Goal: Communication & Community: Answer question/provide support

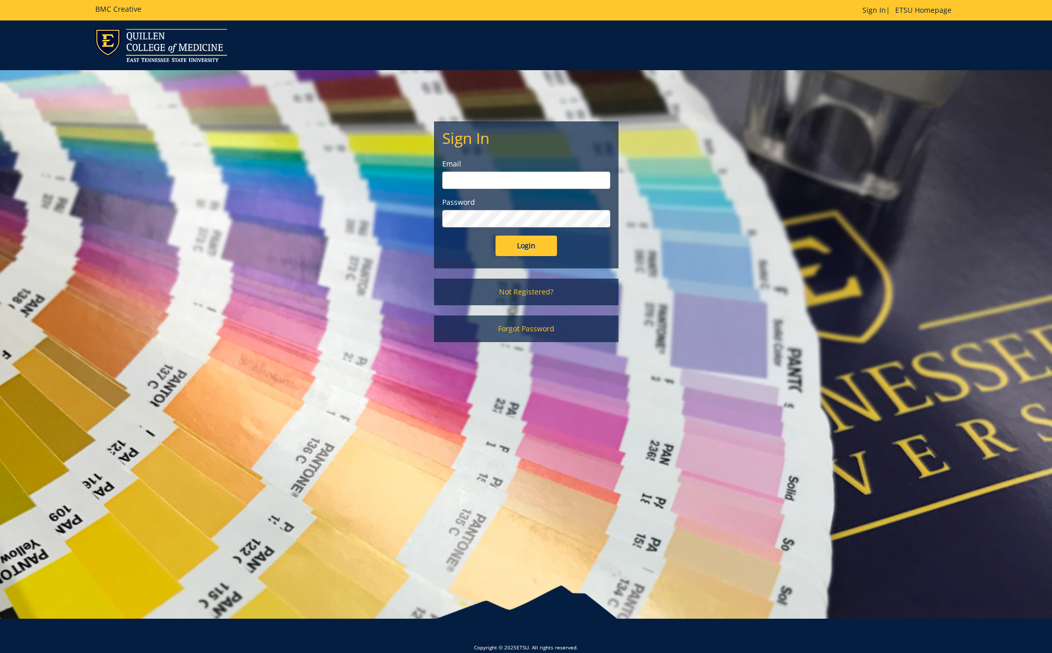
type input "[EMAIL_ADDRESS][DOMAIN_NAME]"
click at [543, 249] on input "Login" at bounding box center [526, 246] width 61 height 20
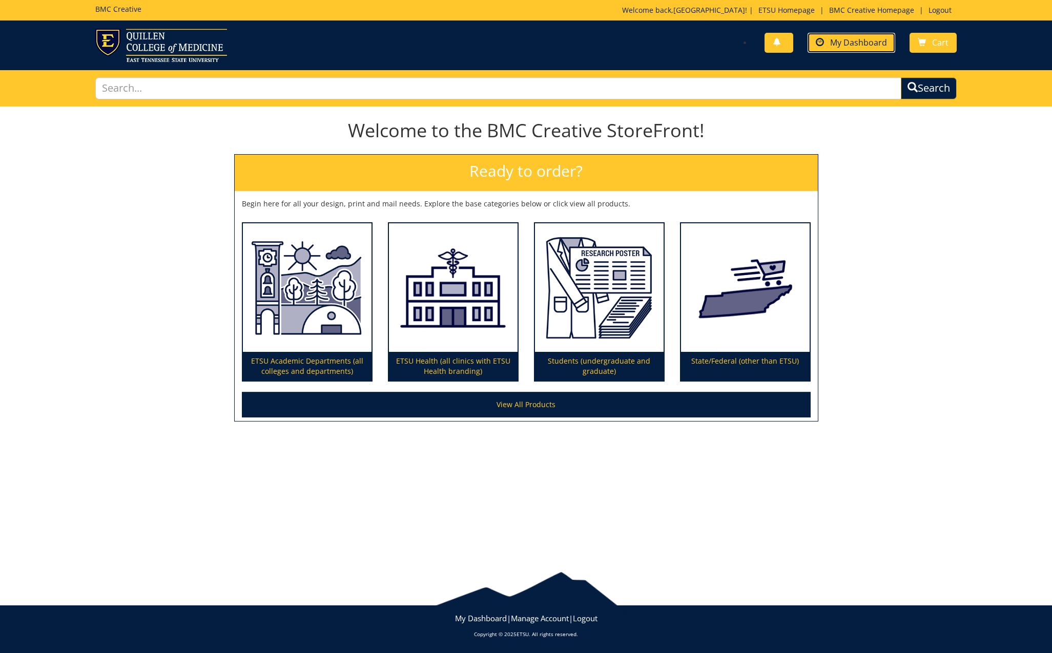
click at [844, 46] on span "My Dashboard" at bounding box center [858, 42] width 57 height 11
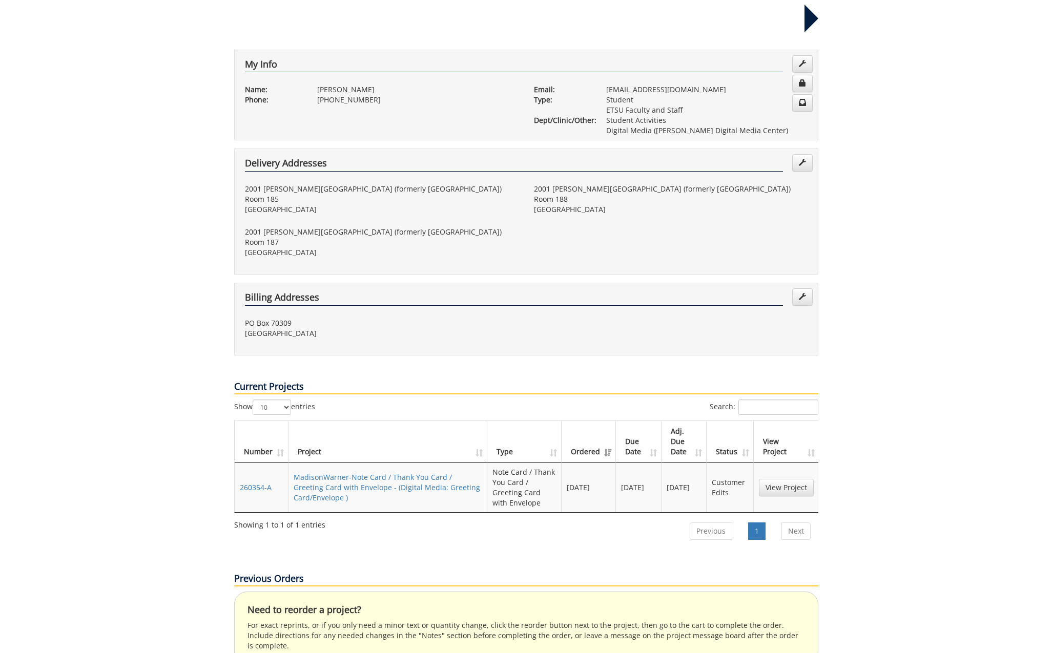
scroll to position [308, 0]
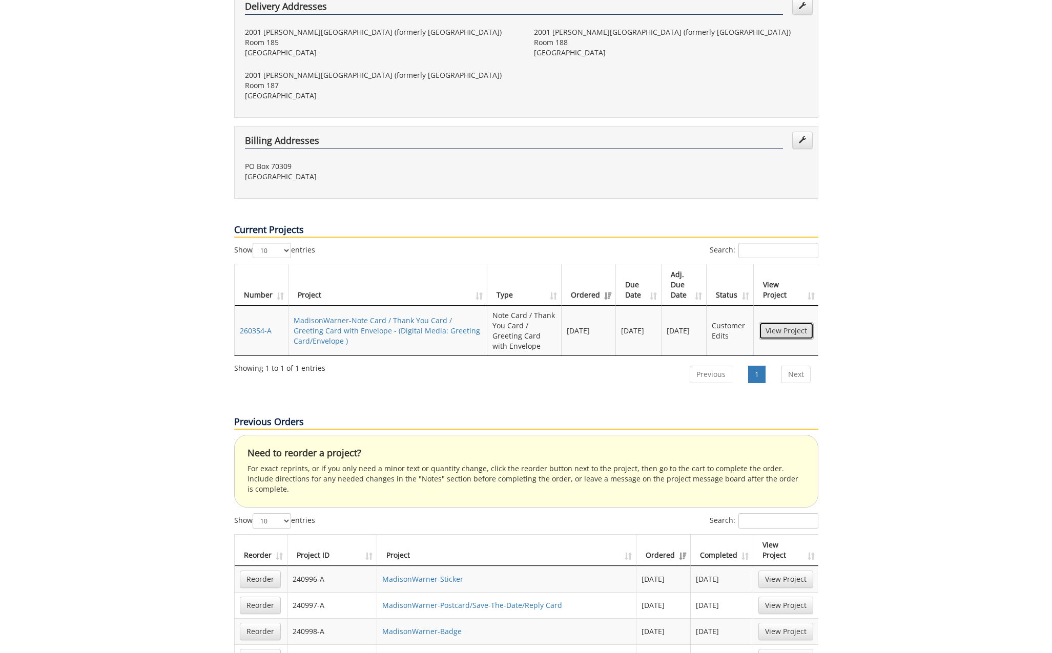
drag, startPoint x: 794, startPoint y: 297, endPoint x: 810, endPoint y: 300, distance: 15.7
click at [794, 322] on link "View Project" at bounding box center [786, 330] width 55 height 17
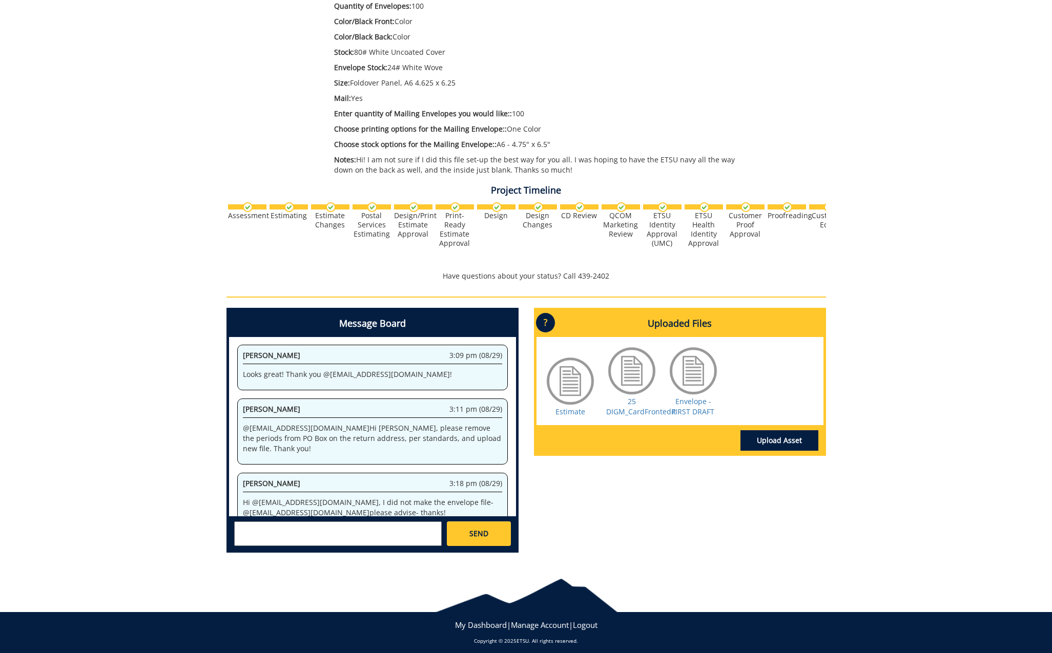
scroll to position [276, 0]
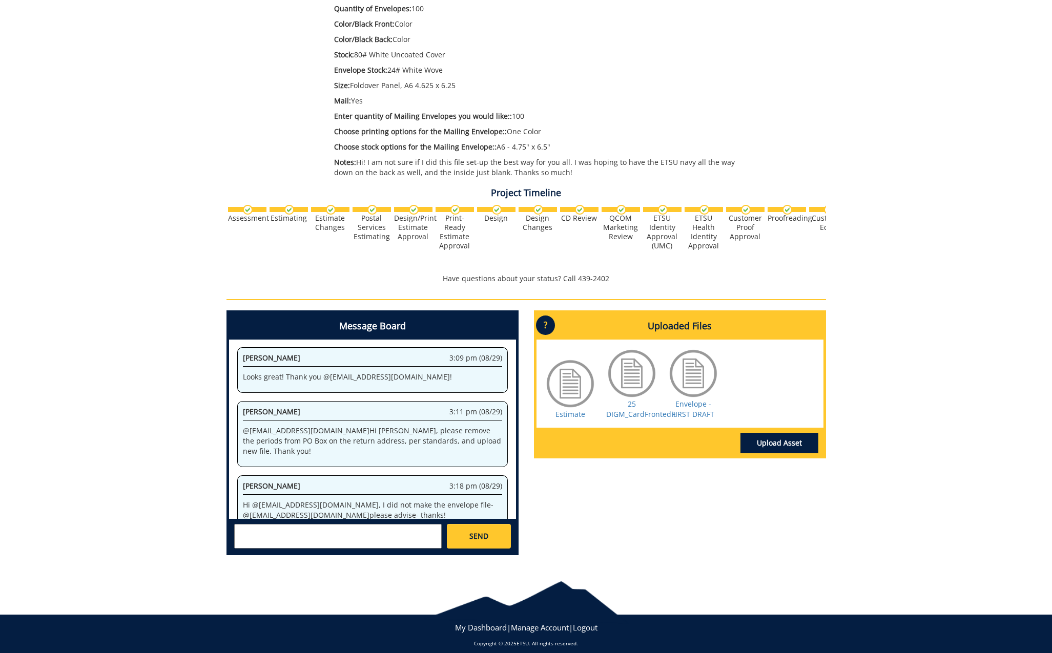
click at [373, 540] on textarea at bounding box center [338, 536] width 208 height 25
type textarea "@[EMAIL_ADDRESS][DOMAIN_NAME] Sorry [PERSON_NAME], I think I tagged the wrong p…"
click at [472, 539] on span "SEND" at bounding box center [478, 536] width 19 height 10
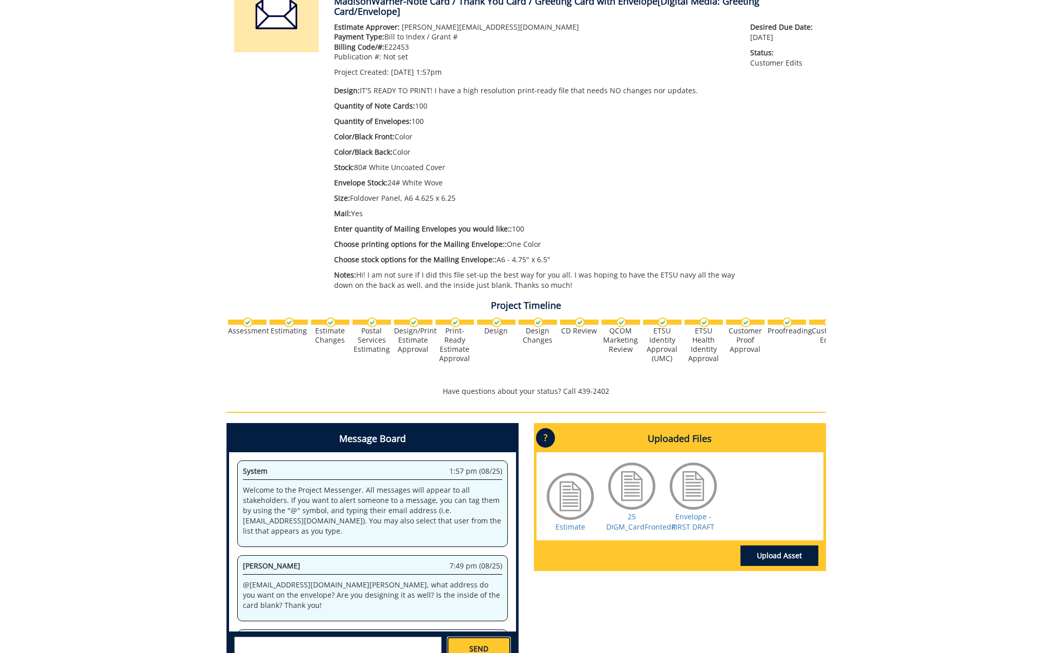
scroll to position [0, 0]
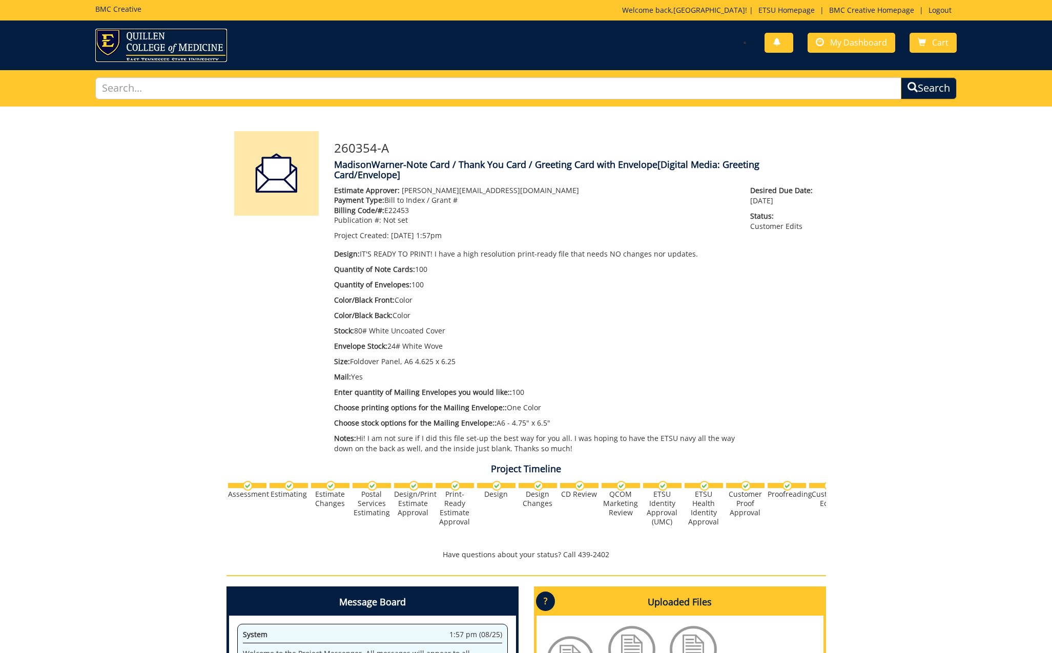
click at [117, 30] on img at bounding box center [161, 45] width 132 height 33
